Goal: Check status: Check status

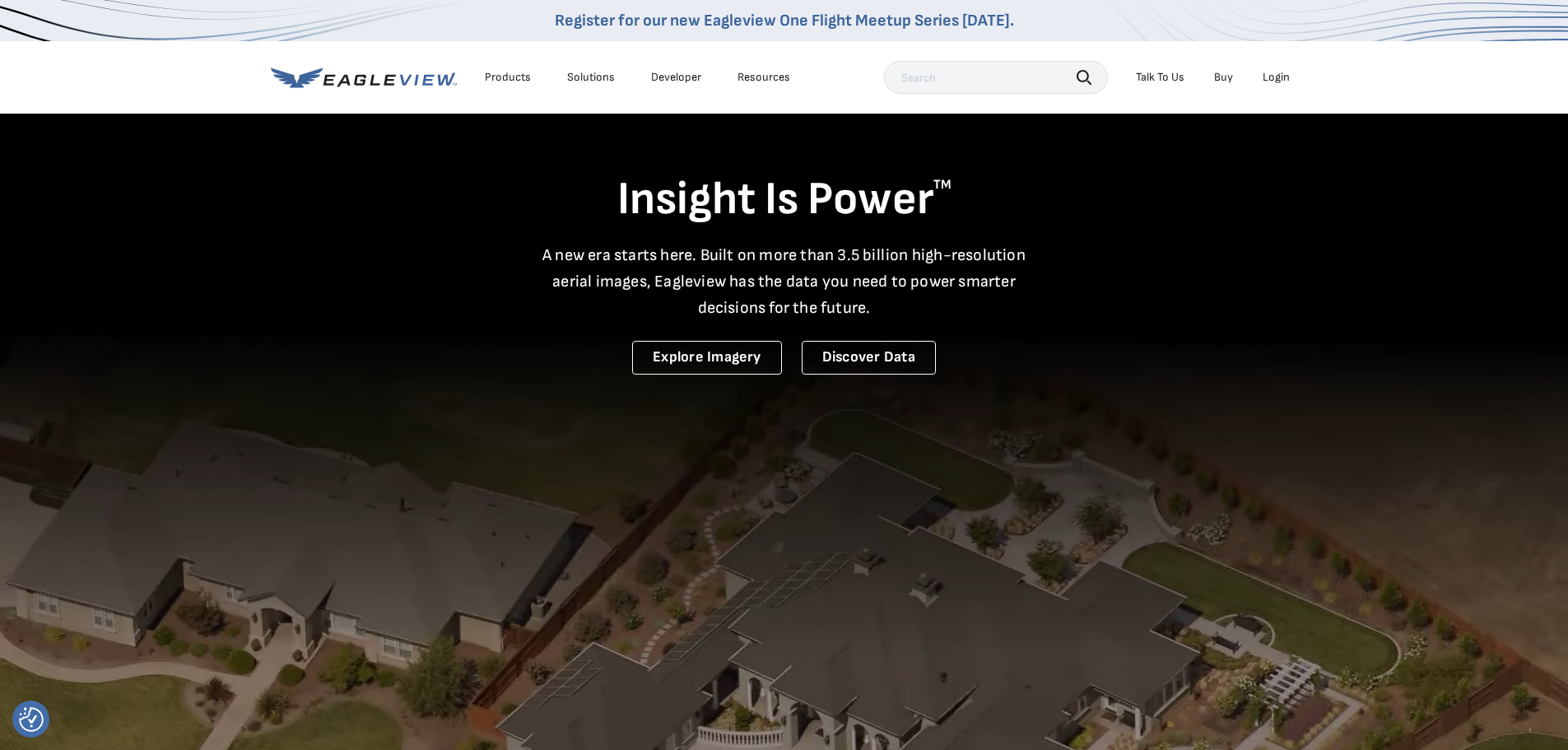
click at [1278, 76] on div "Login" at bounding box center [1275, 77] width 27 height 15
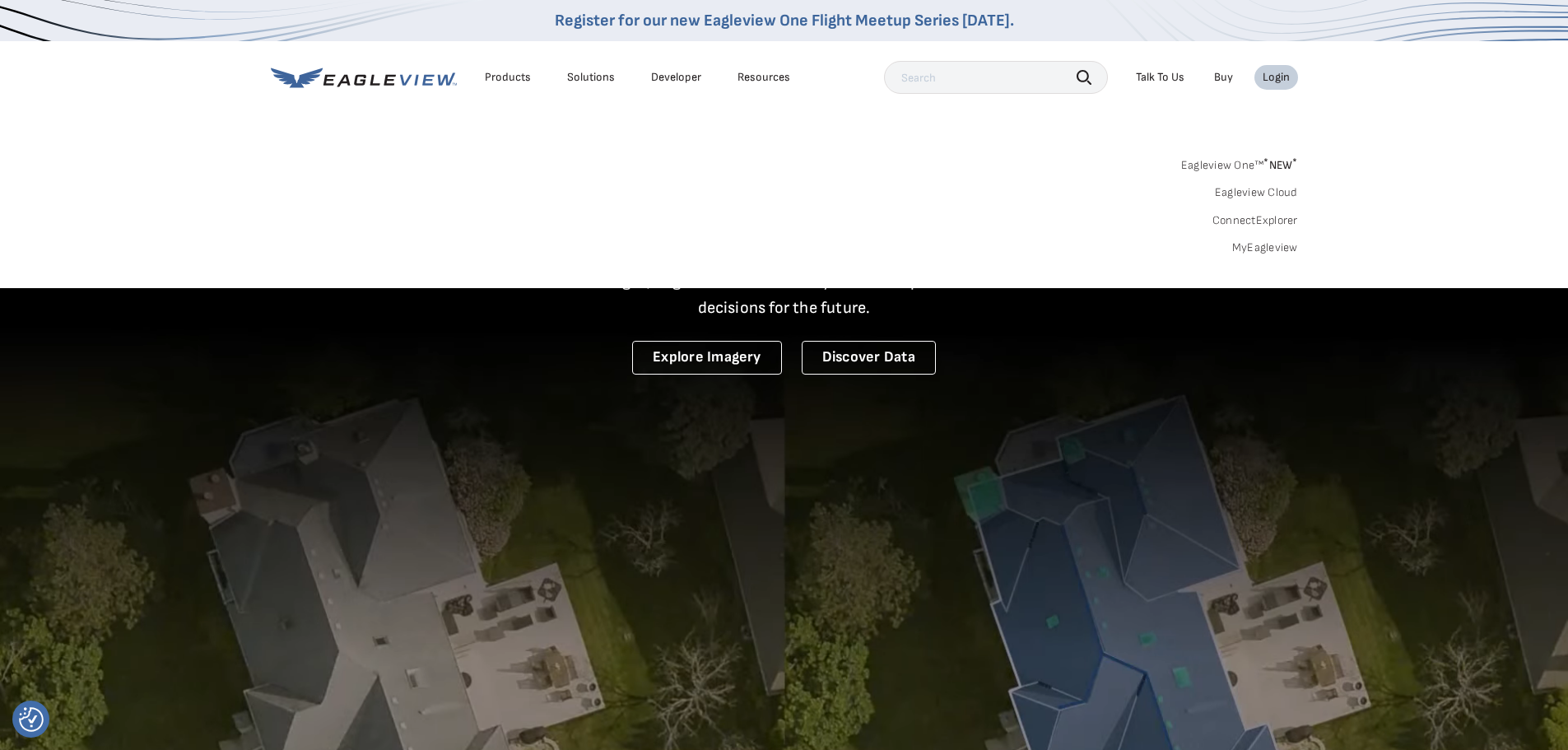
click at [1275, 254] on link "MyEagleview" at bounding box center [1265, 248] width 66 height 15
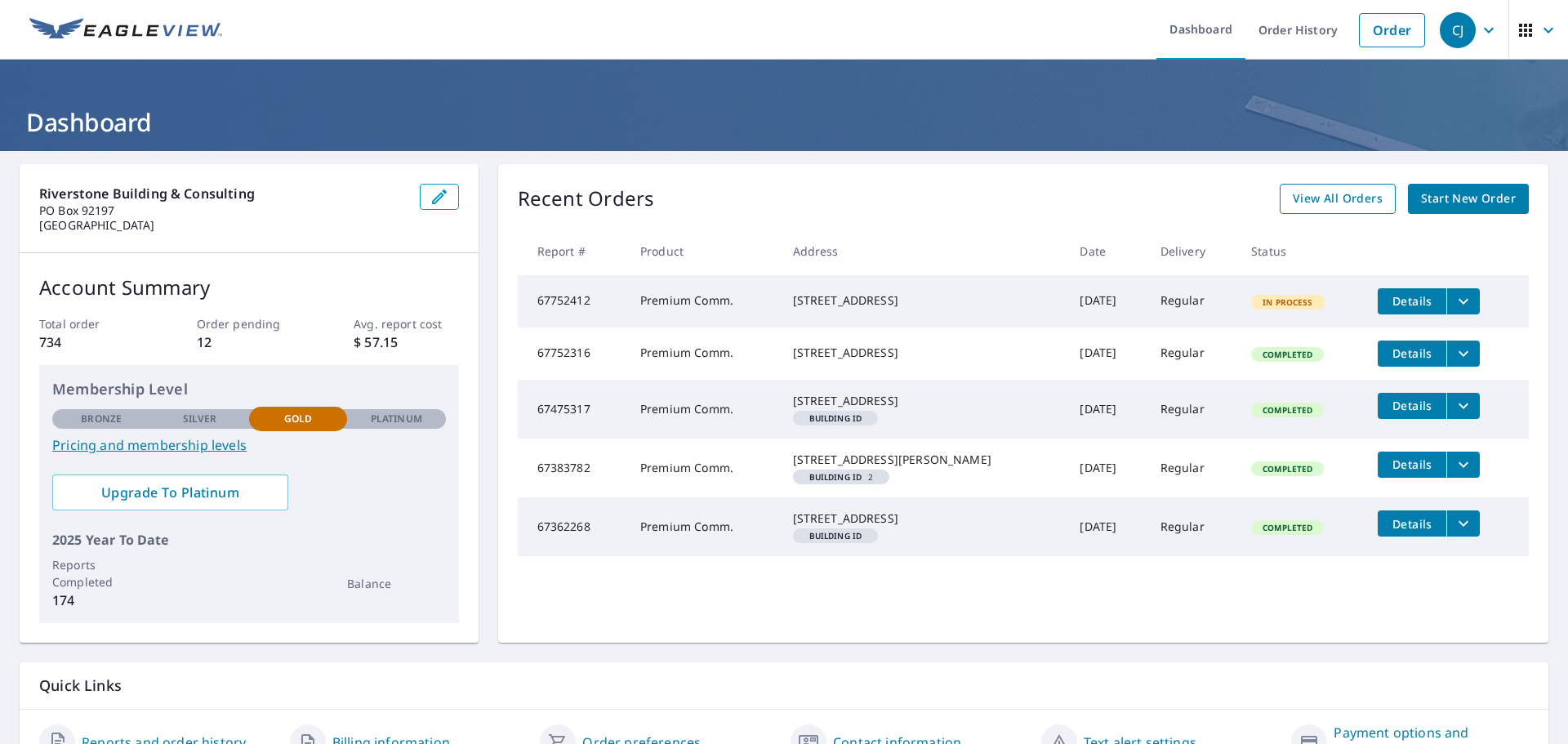
click at [1309, 204] on span "View All Orders" at bounding box center [1338, 199] width 90 height 20
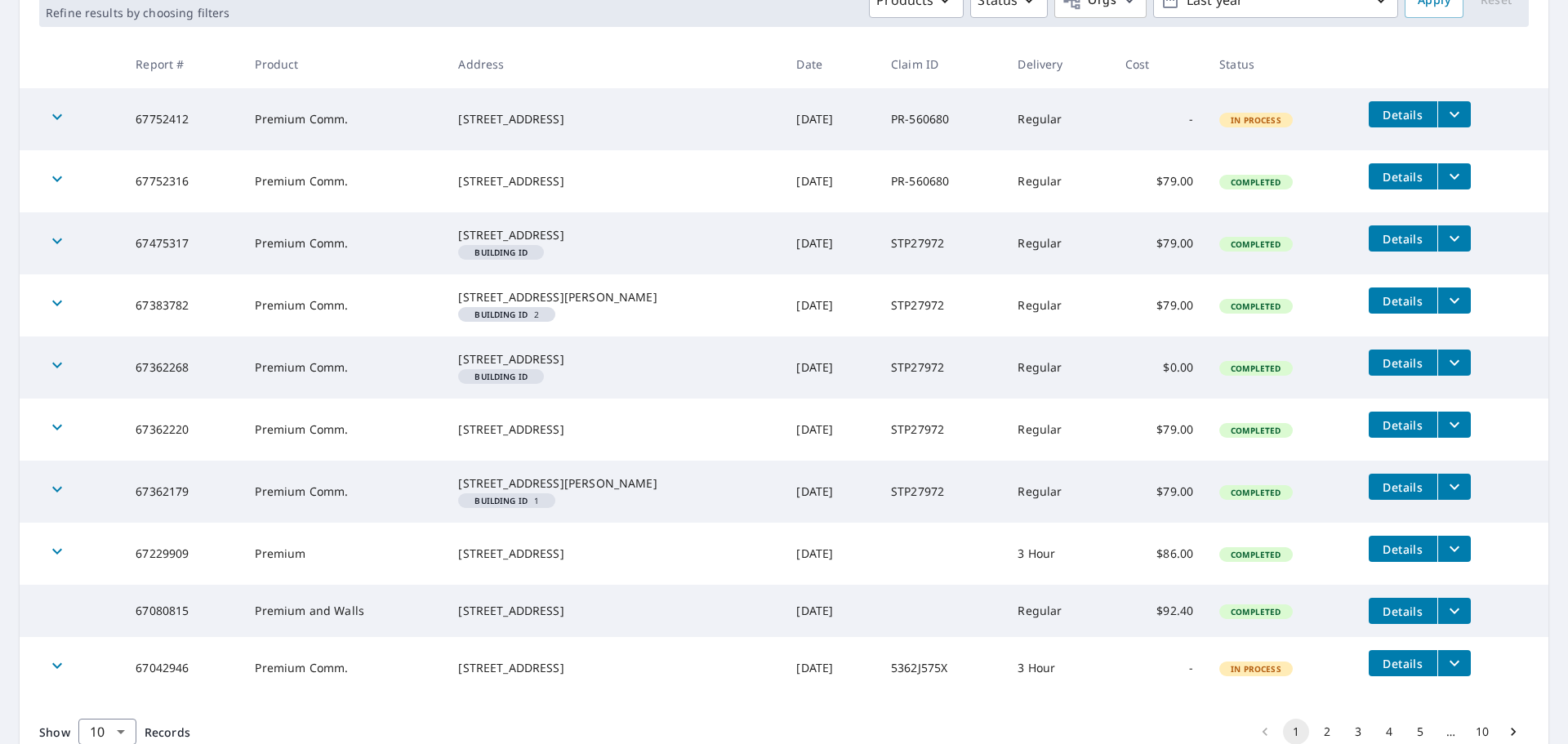
scroll to position [245, 0]
